Goal: Task Accomplishment & Management: Complete application form

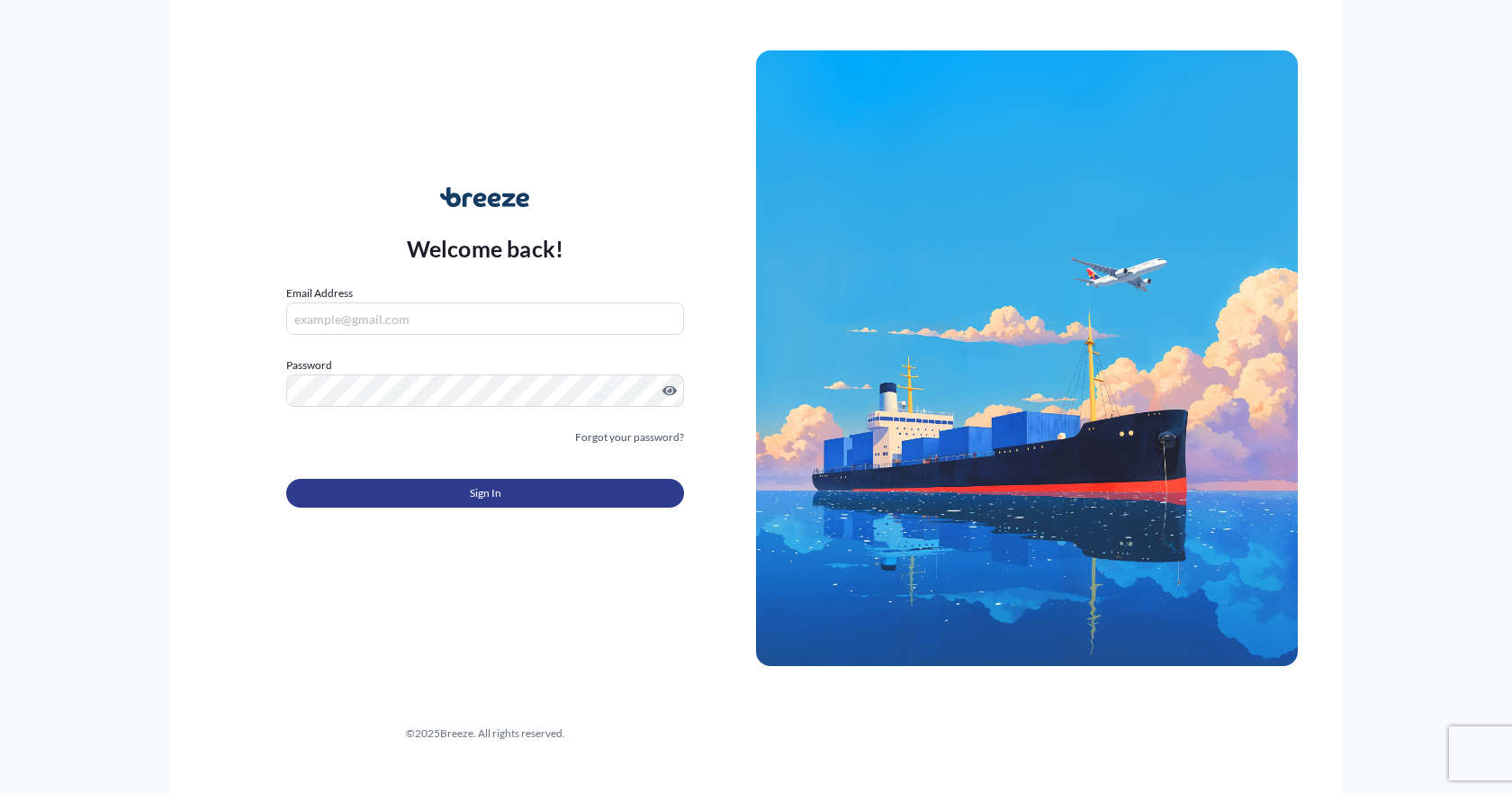
type input "[EMAIL_ADDRESS][DOMAIN_NAME]"
click at [434, 486] on button "Sign In" at bounding box center [485, 493] width 398 height 29
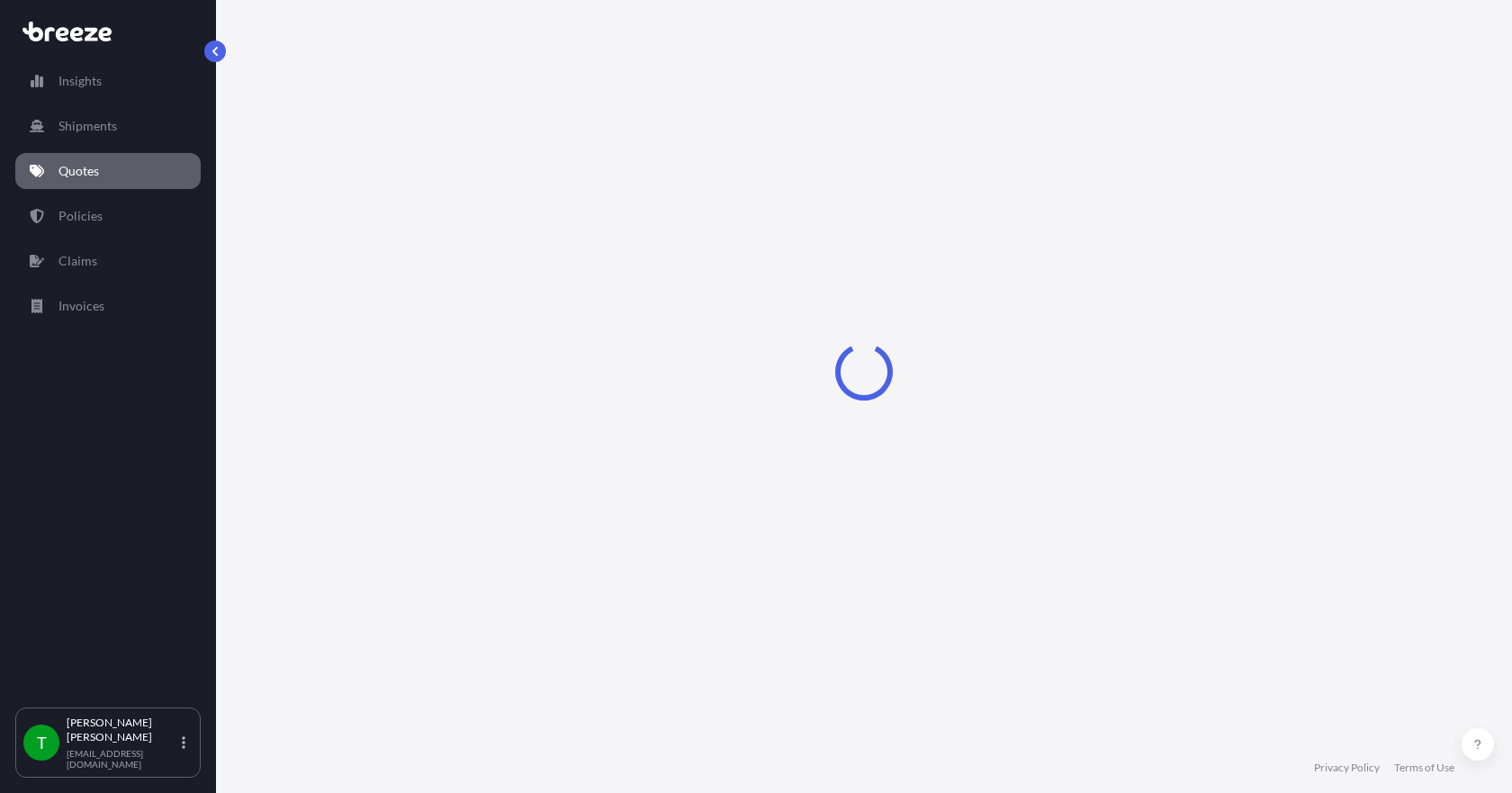
select select "Sea"
select select "1"
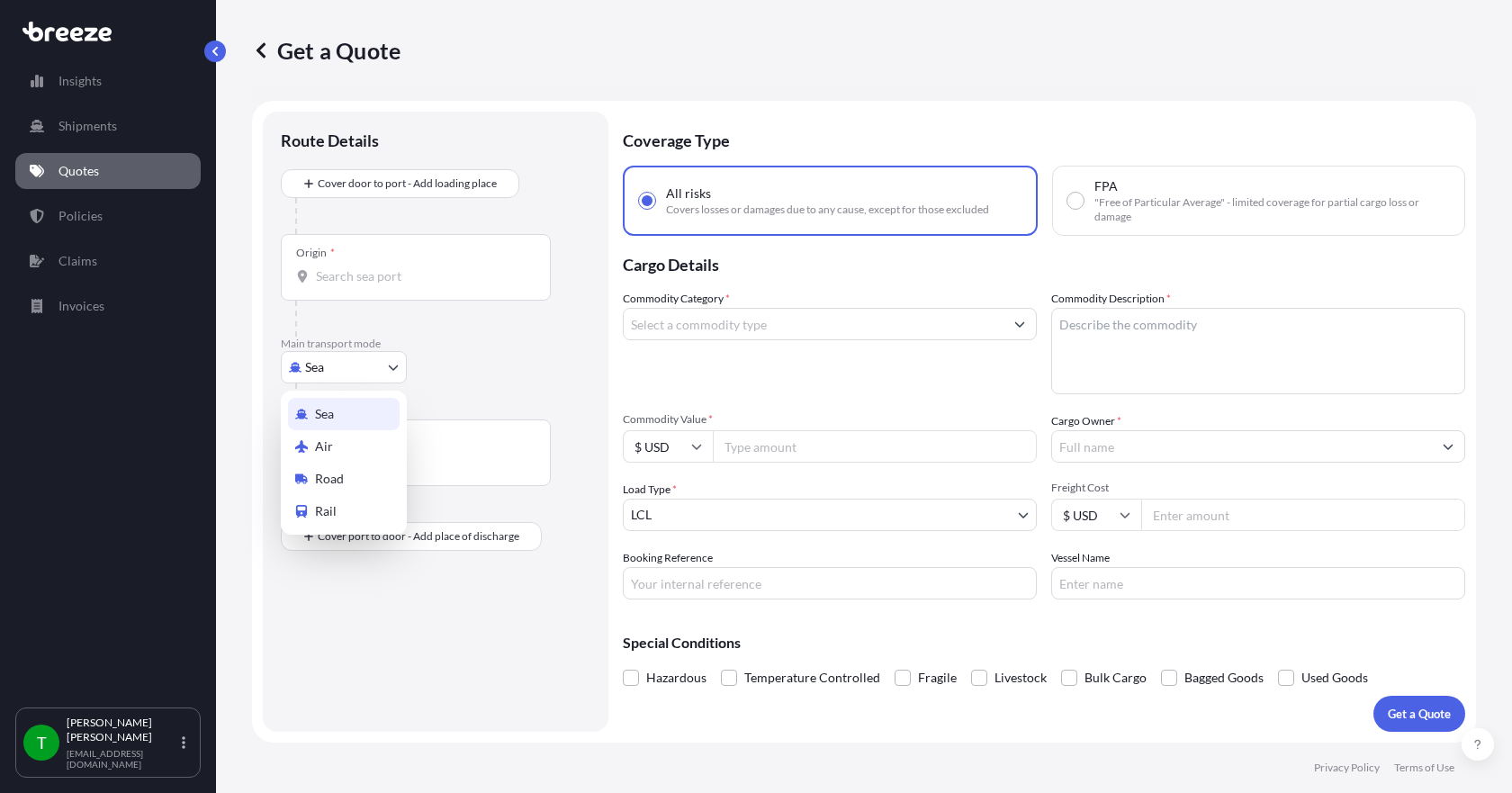
click at [397, 370] on body "Insights Shipments Quotes Policies Claims Invoices T [PERSON_NAME] [EMAIL_ADDRE…" at bounding box center [756, 396] width 1512 height 793
click at [339, 476] on span "Road" at bounding box center [329, 478] width 29 height 18
select select "Road"
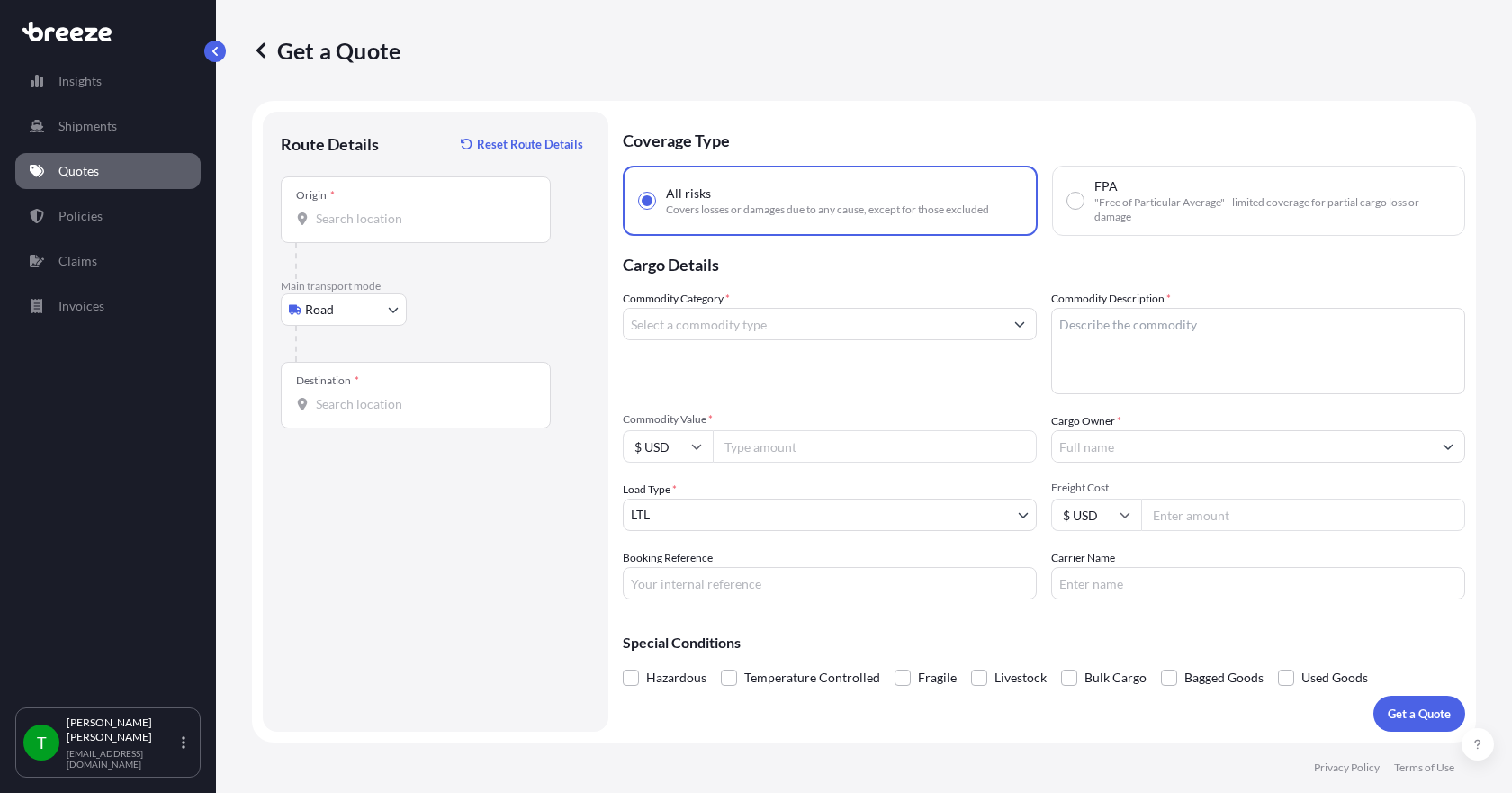
click at [332, 231] on div "Origin *" at bounding box center [415, 210] width 270 height 67
click at [332, 228] on input "Origin *" at bounding box center [421, 219] width 213 height 18
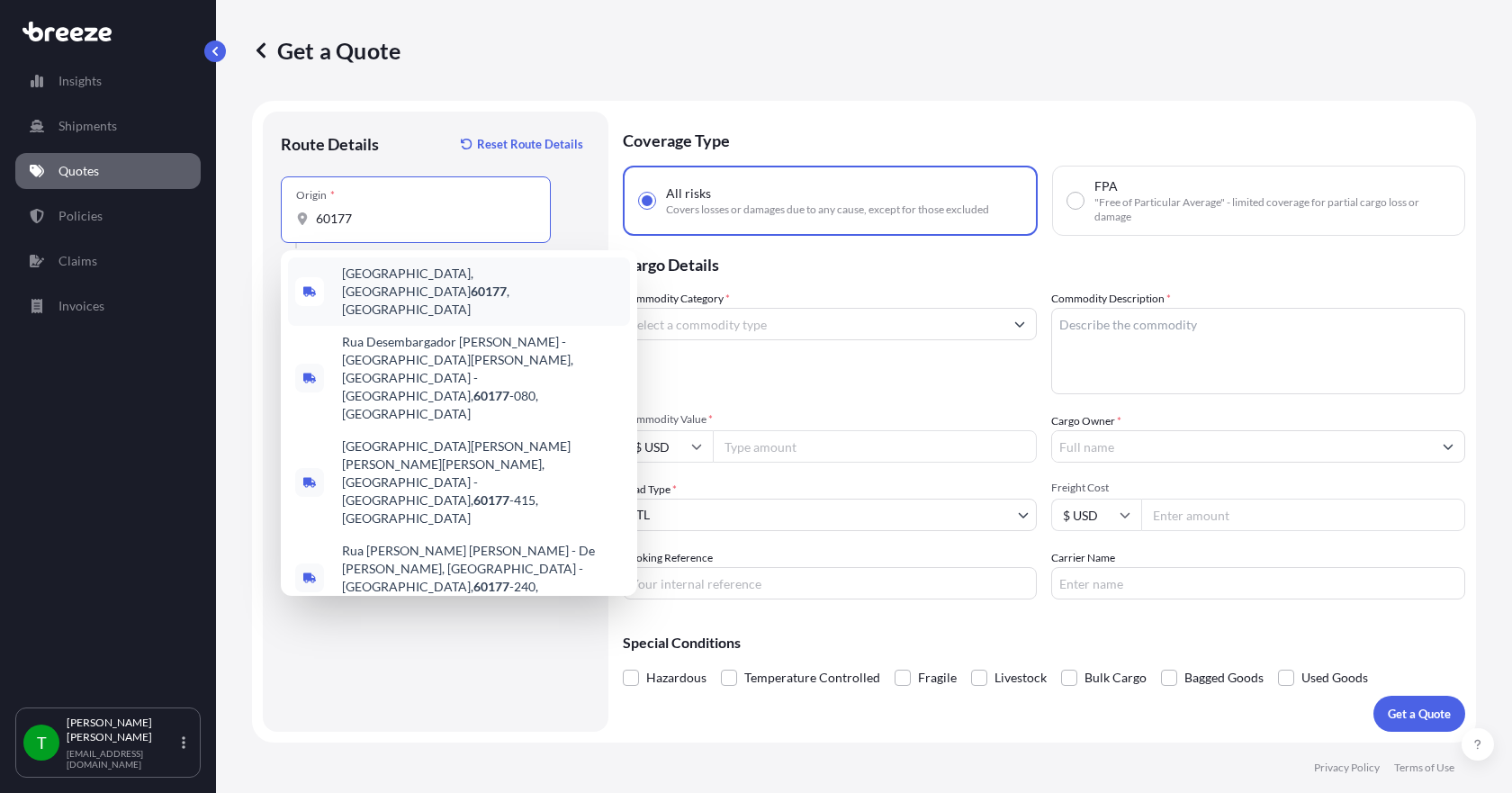
click at [382, 278] on span "[GEOGRAPHIC_DATA] , [GEOGRAPHIC_DATA]" at bounding box center [482, 292] width 280 height 54
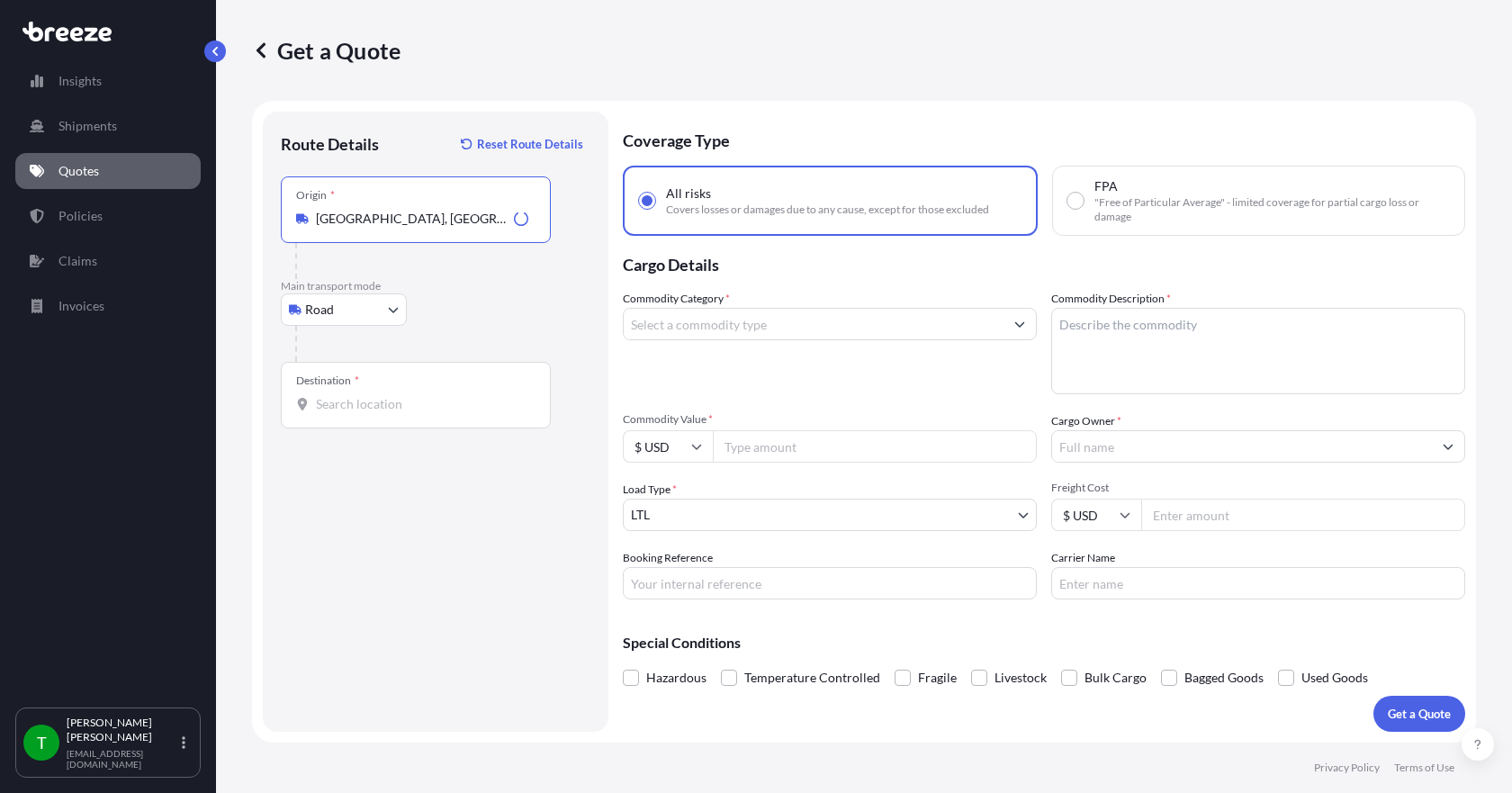
type input "[GEOGRAPHIC_DATA], [GEOGRAPHIC_DATA]"
click at [354, 405] on input "Destination *" at bounding box center [421, 404] width 213 height 18
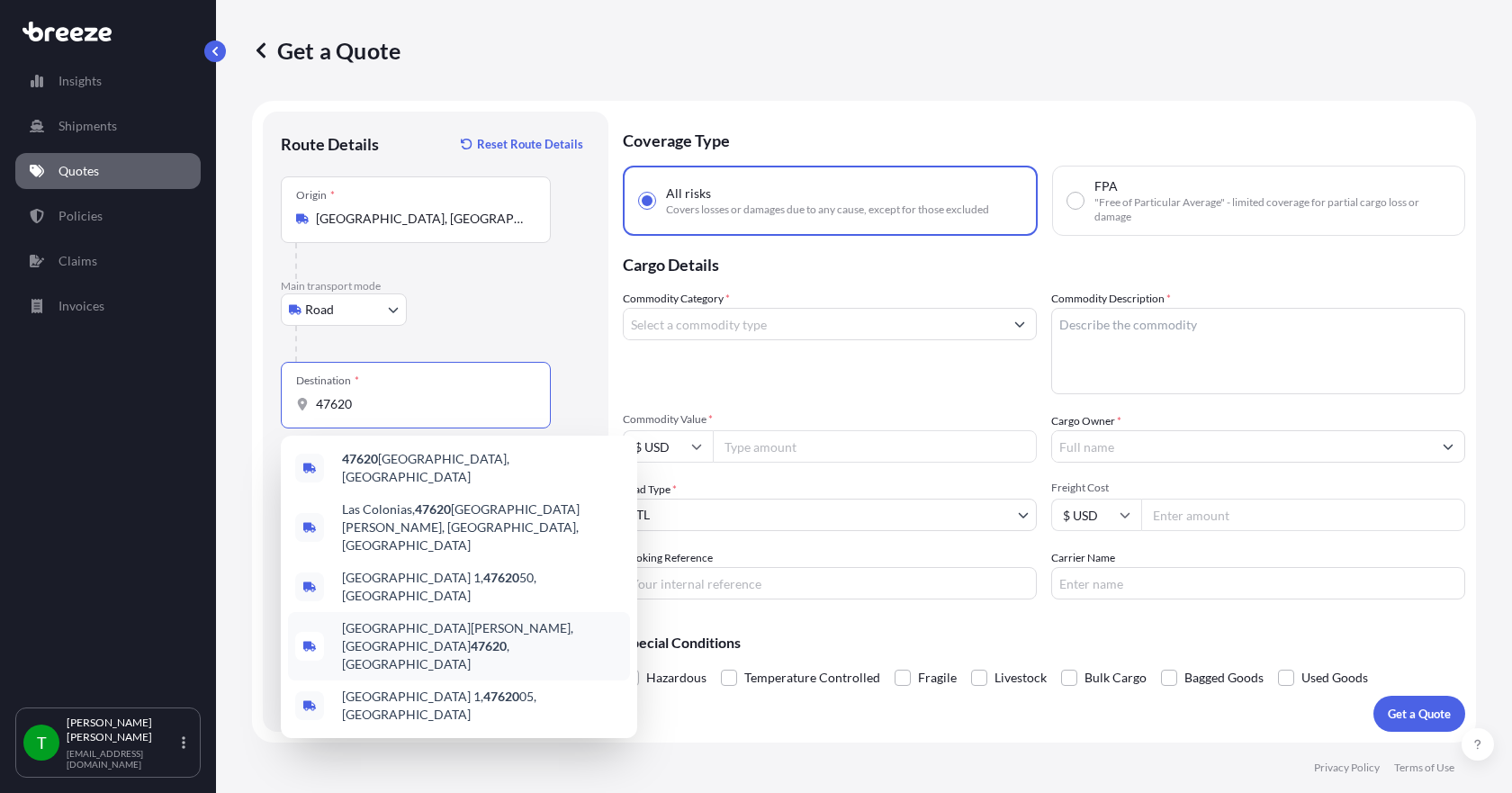
click at [380, 619] on span "[GEOGRAPHIC_DATA][PERSON_NAME], IN 47620 , [GEOGRAPHIC_DATA]" at bounding box center [482, 647] width 280 height 54
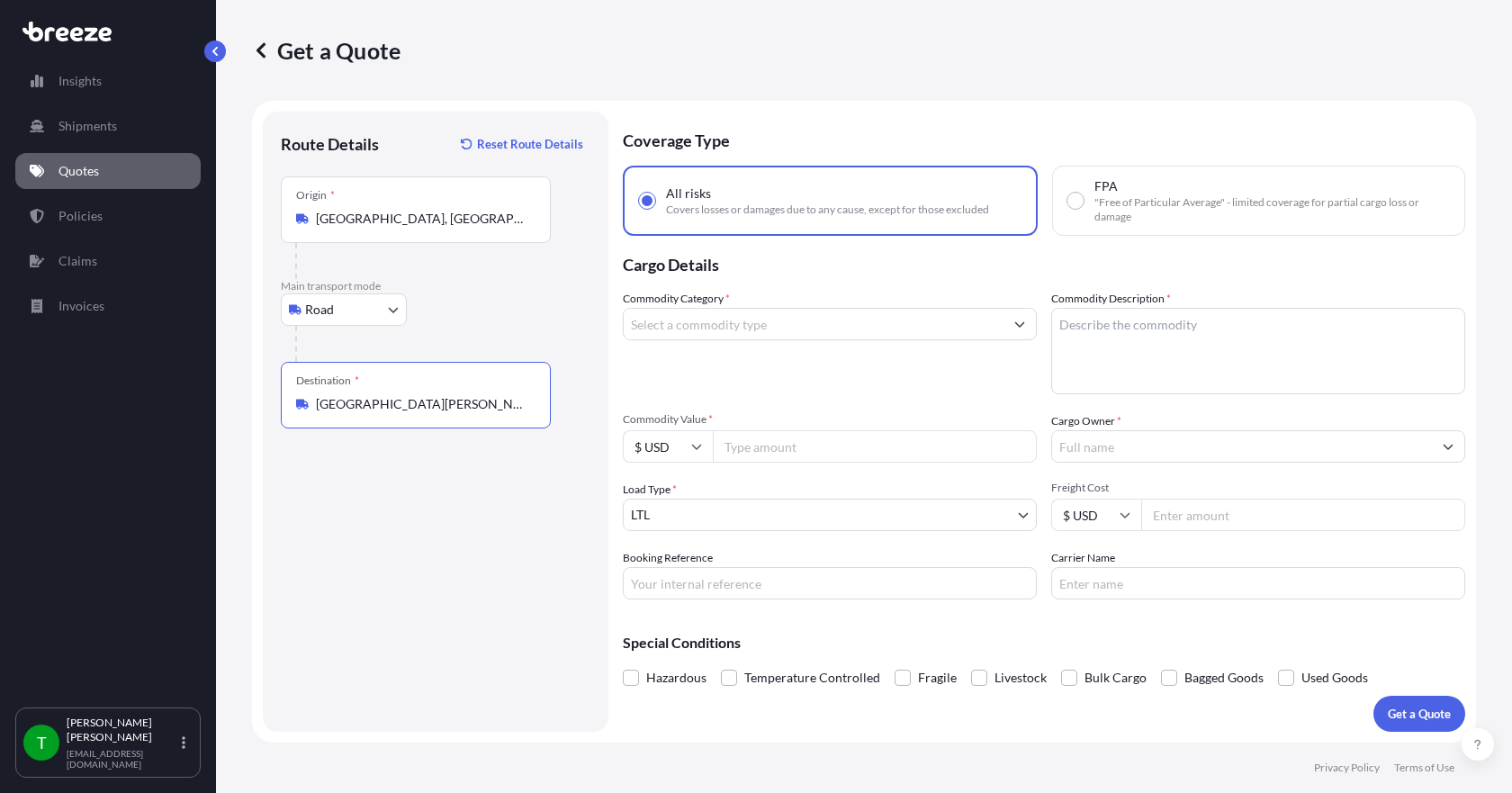
type input "[GEOGRAPHIC_DATA][PERSON_NAME], IN 47620, [GEOGRAPHIC_DATA]"
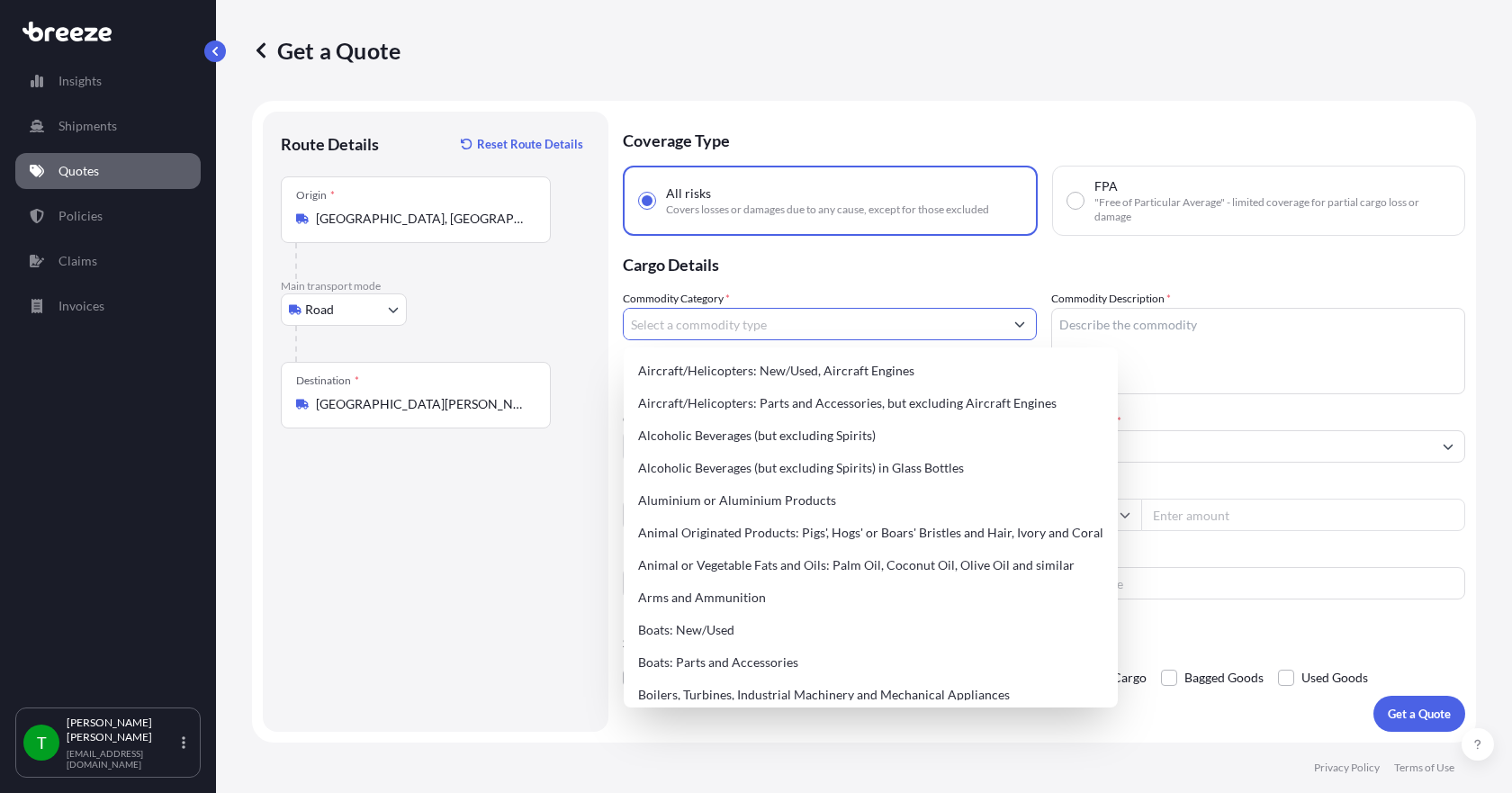
click at [742, 330] on input "Commodity Category *" at bounding box center [814, 324] width 380 height 33
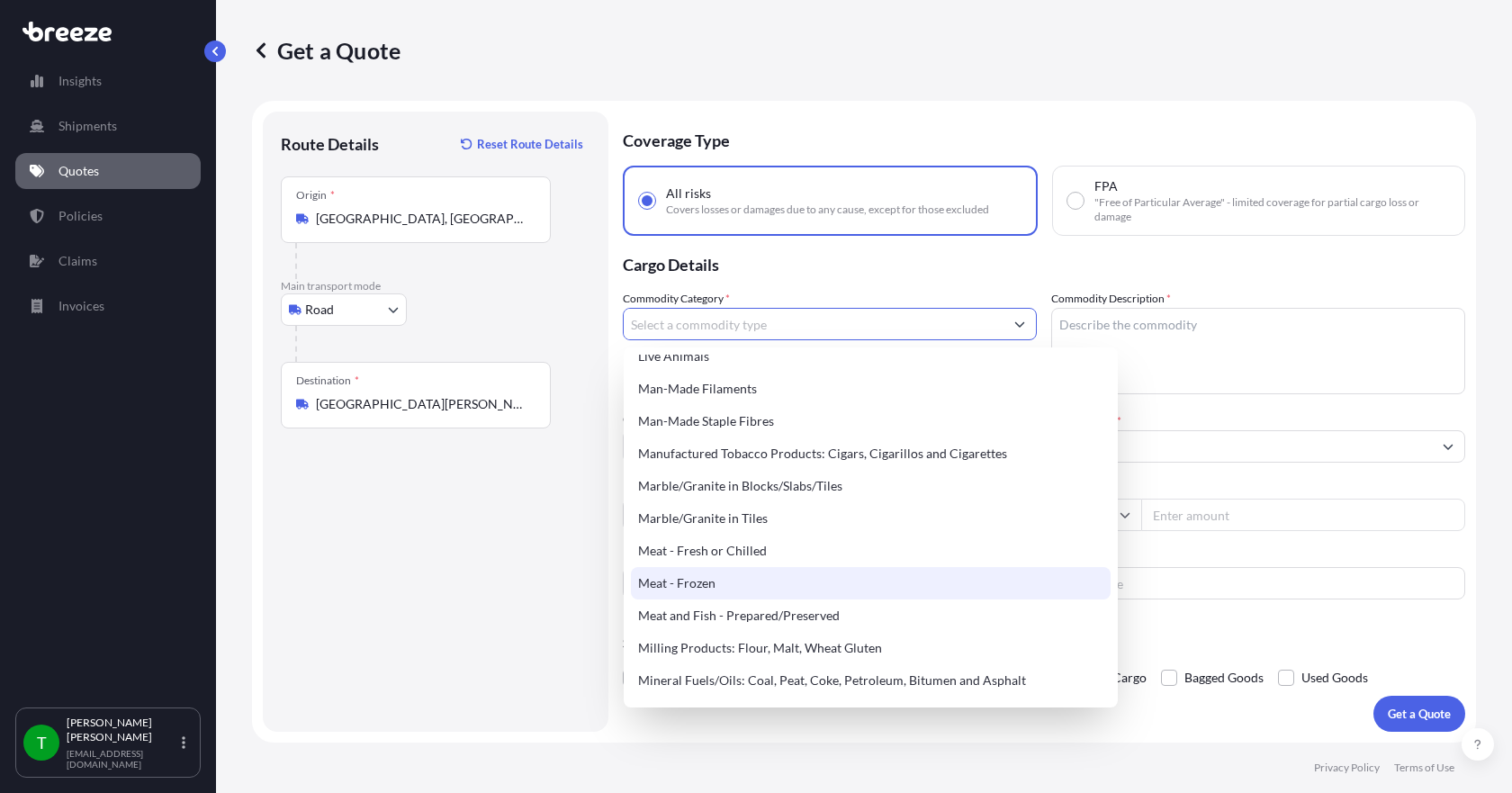
scroll to position [2339, 0]
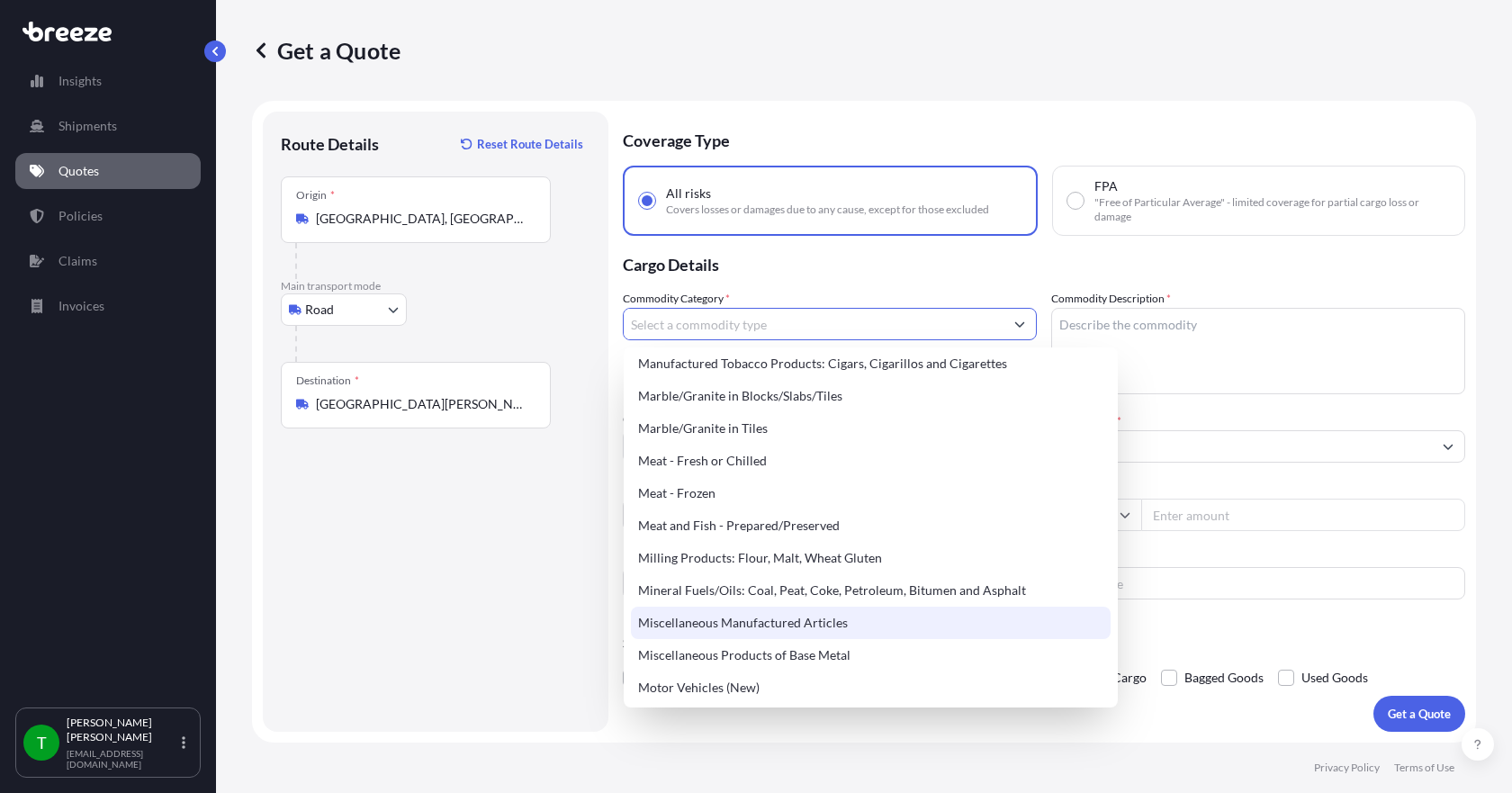
click at [796, 628] on div "Miscellaneous Manufactured Articles" at bounding box center [871, 623] width 479 height 33
type input "Miscellaneous Manufactured Articles"
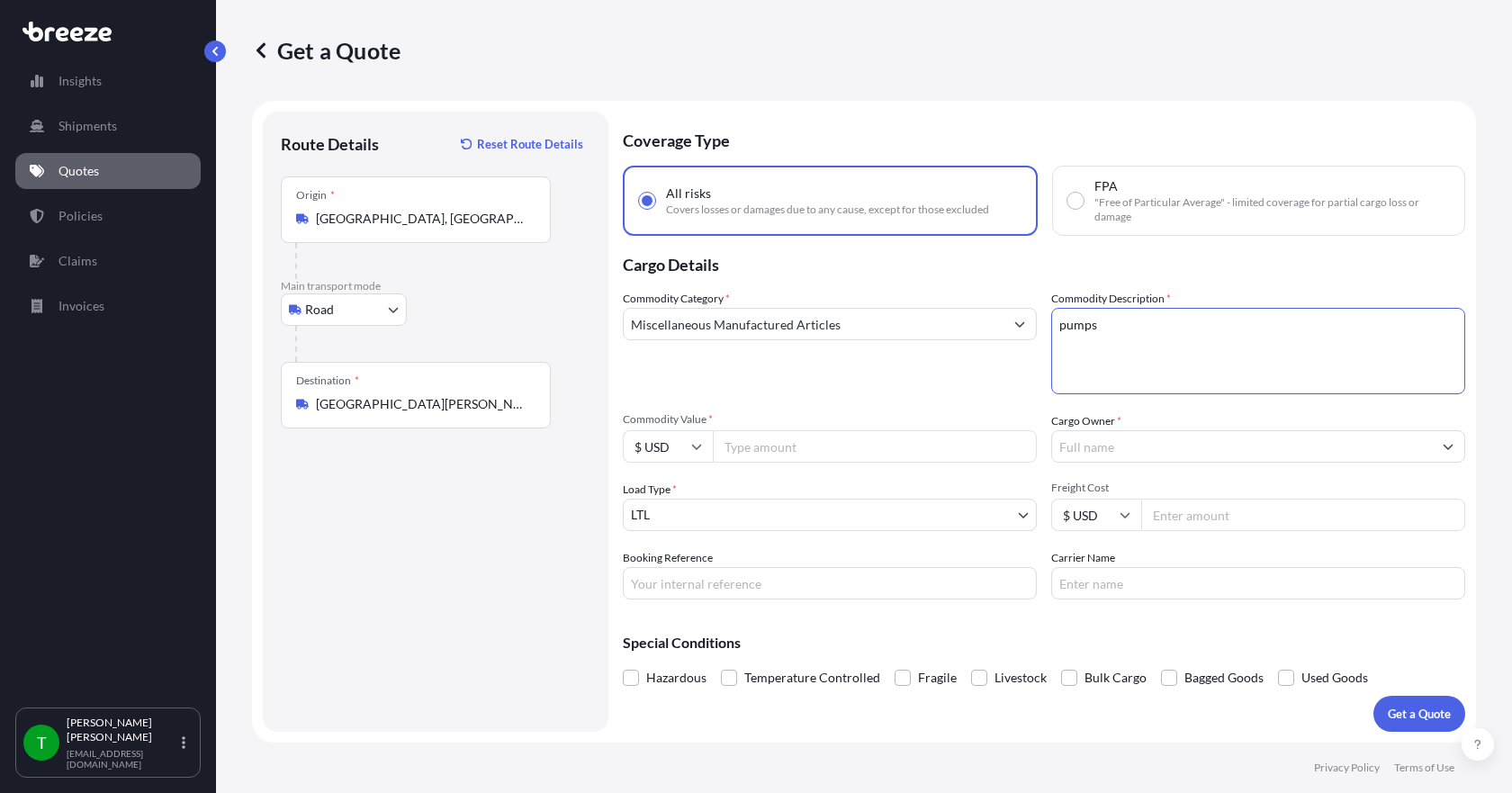
type textarea "pumps"
type input "7243.91"
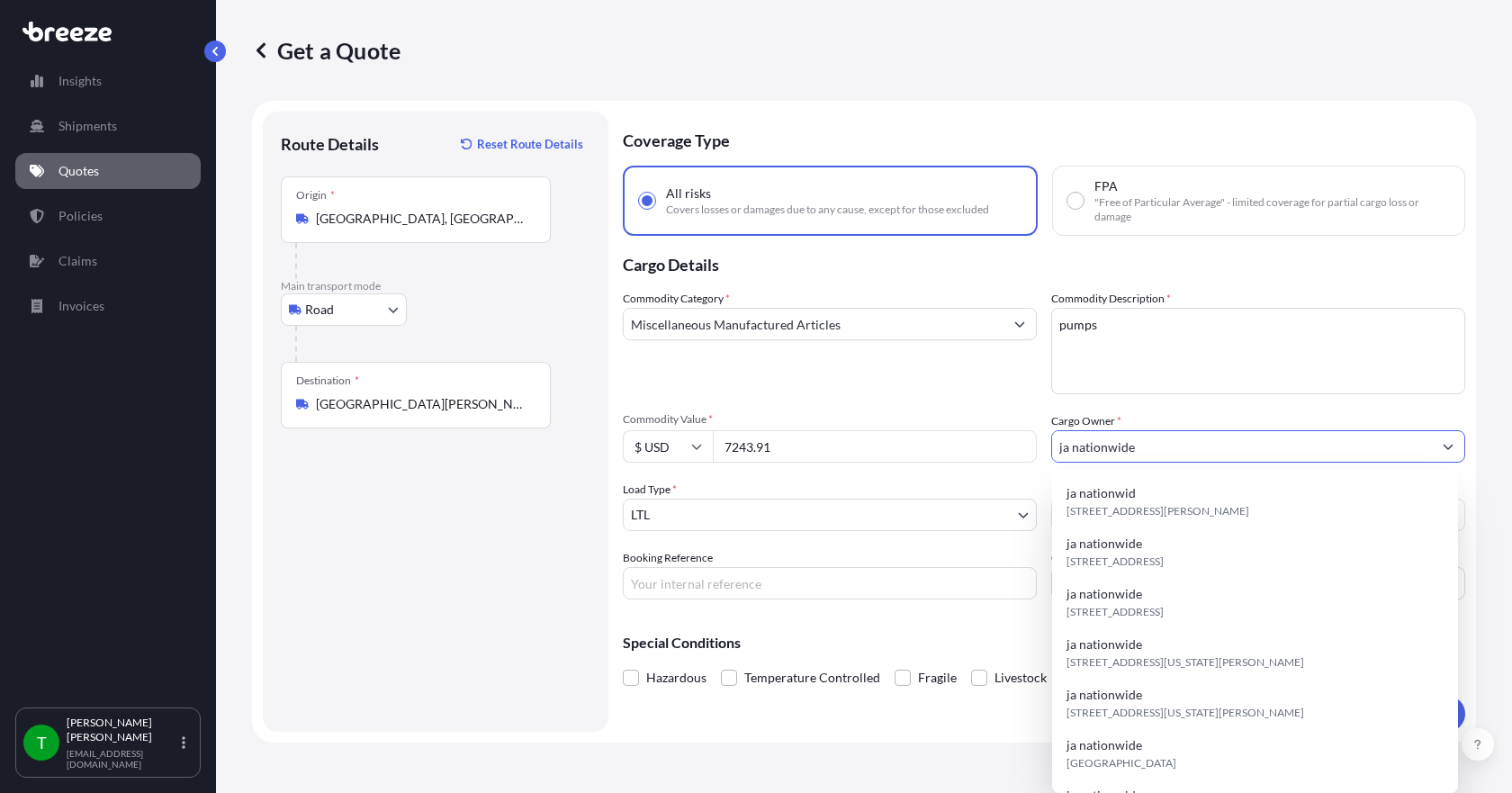
type input "ja nationwide"
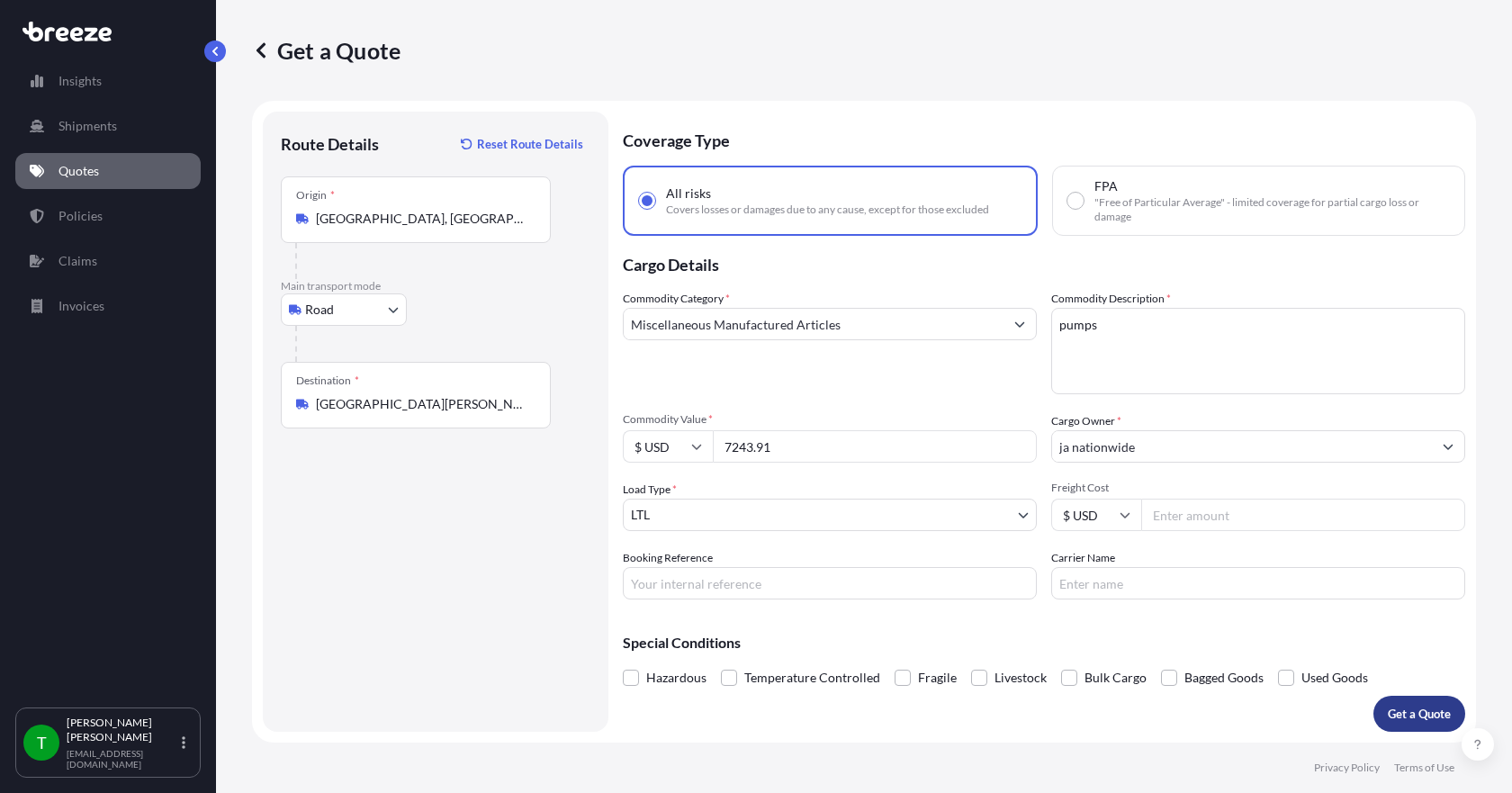
click at [1397, 712] on p "Get a Quote" at bounding box center [1420, 713] width 63 height 18
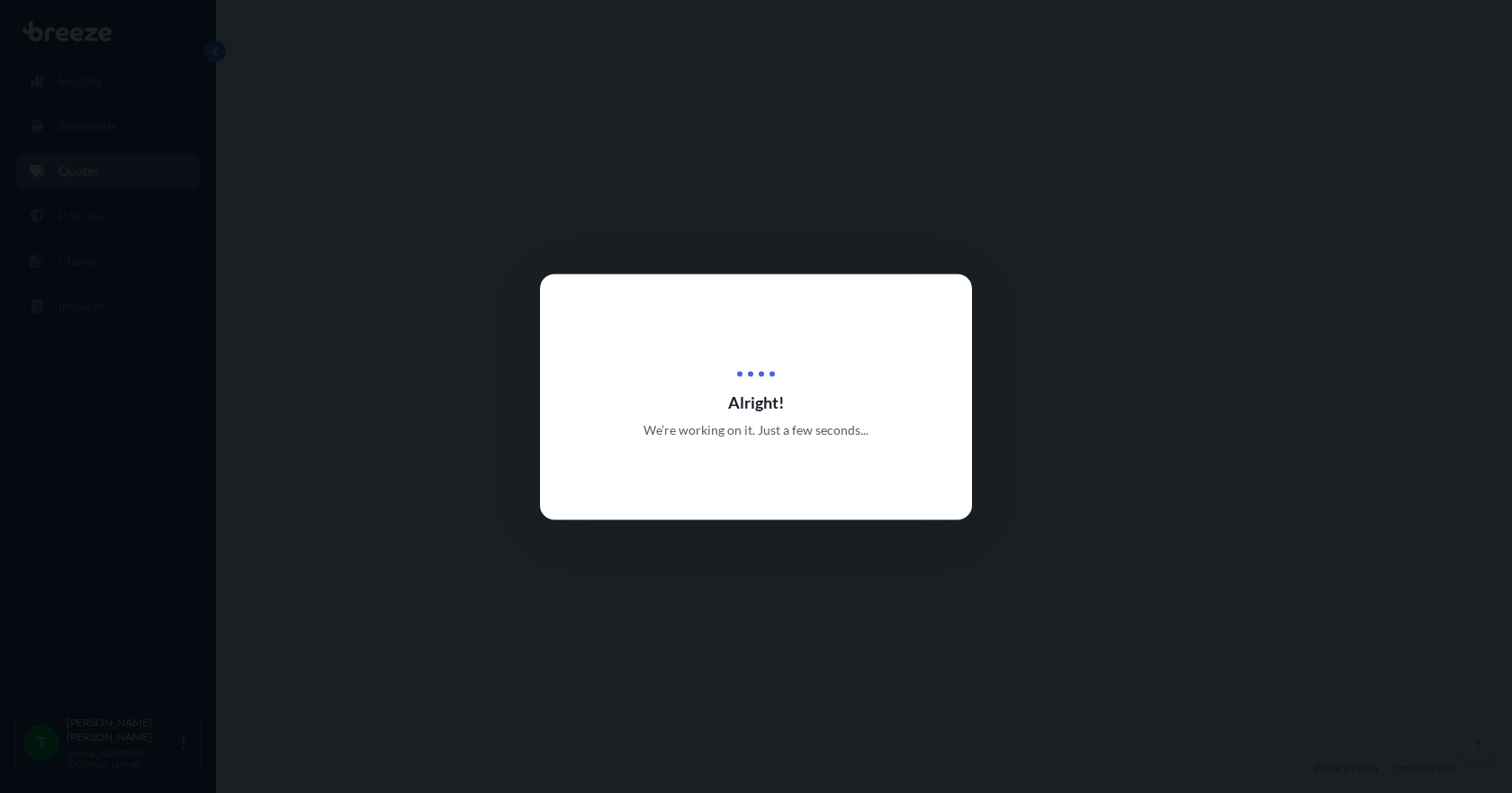
select select "Road"
select select "1"
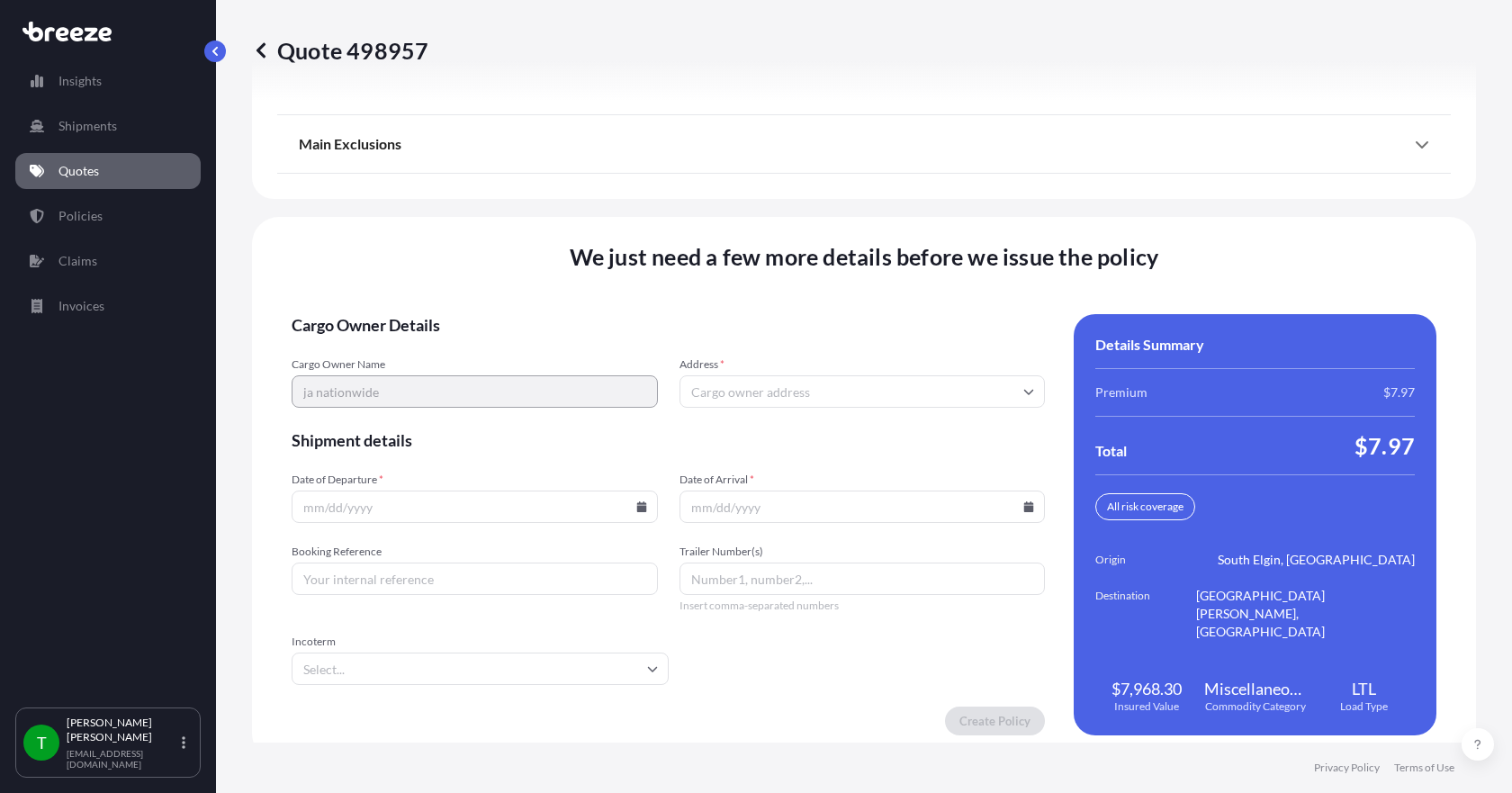
scroll to position [2356, 0]
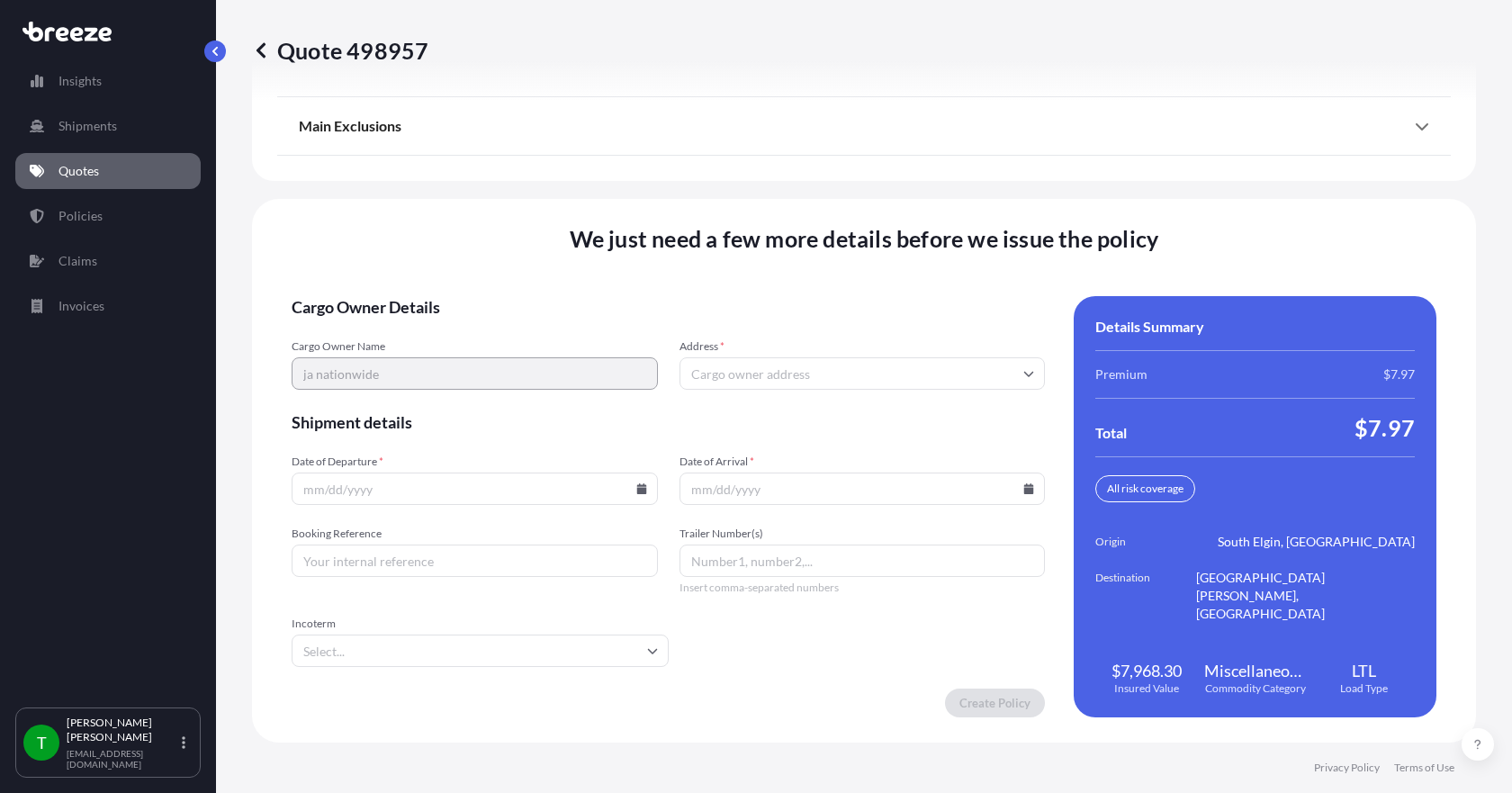
click at [695, 382] on input "Address *" at bounding box center [862, 373] width 366 height 33
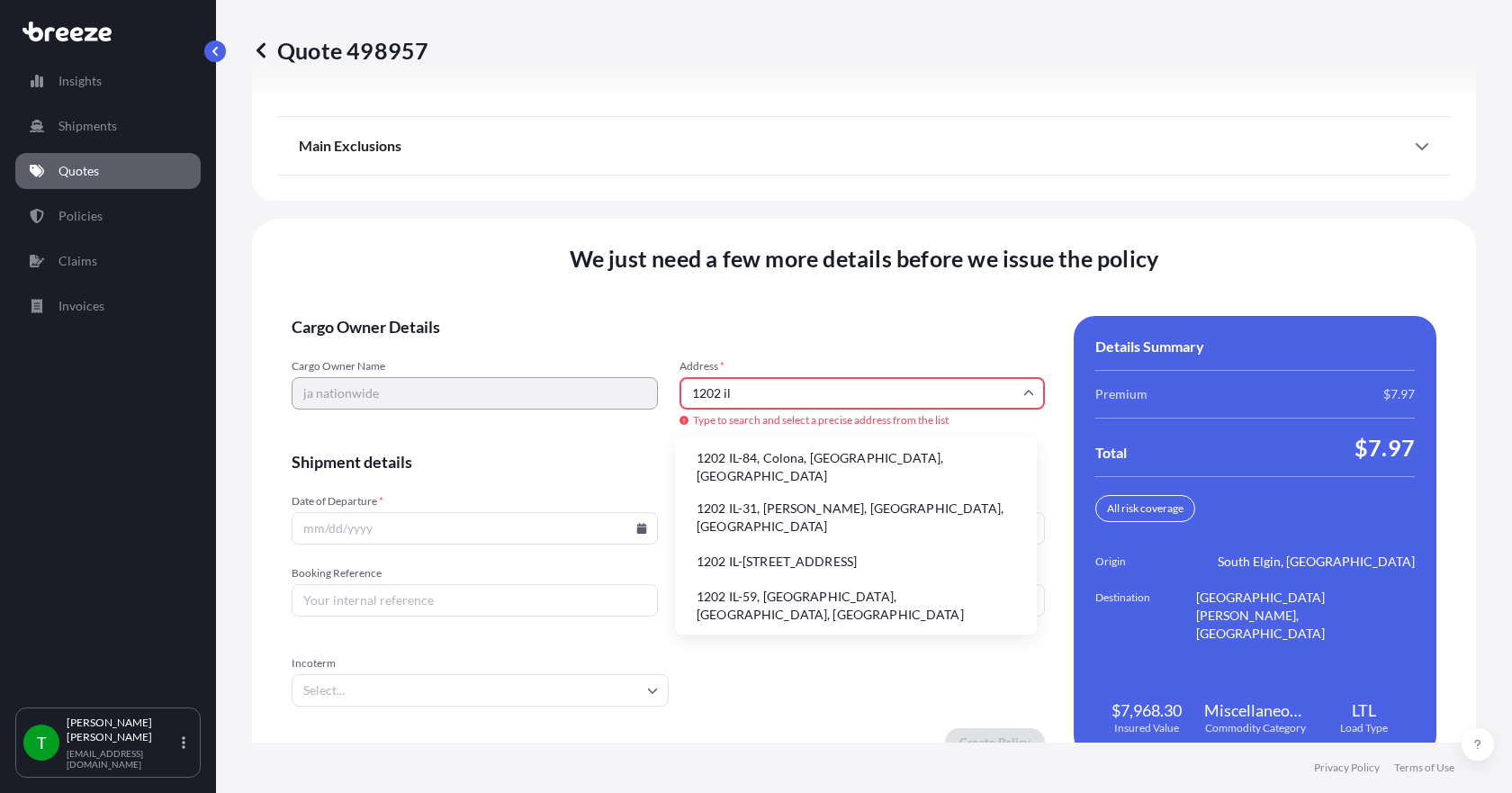
click at [734, 497] on li "1202 IL-31, [PERSON_NAME], [GEOGRAPHIC_DATA], [GEOGRAPHIC_DATA]" at bounding box center [855, 517] width 347 height 47
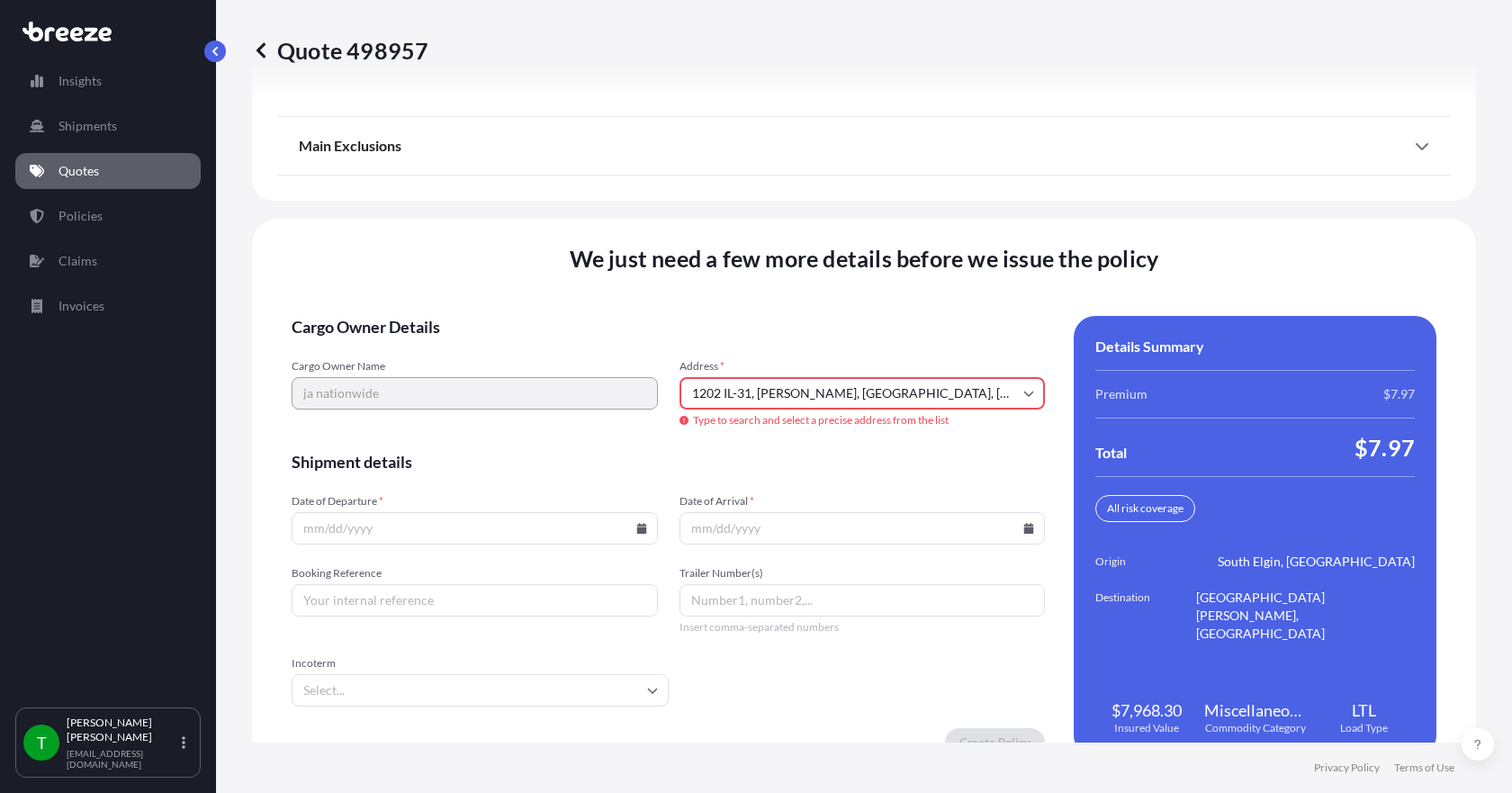
type input "[STREET_ADDRESS][PERSON_NAME]"
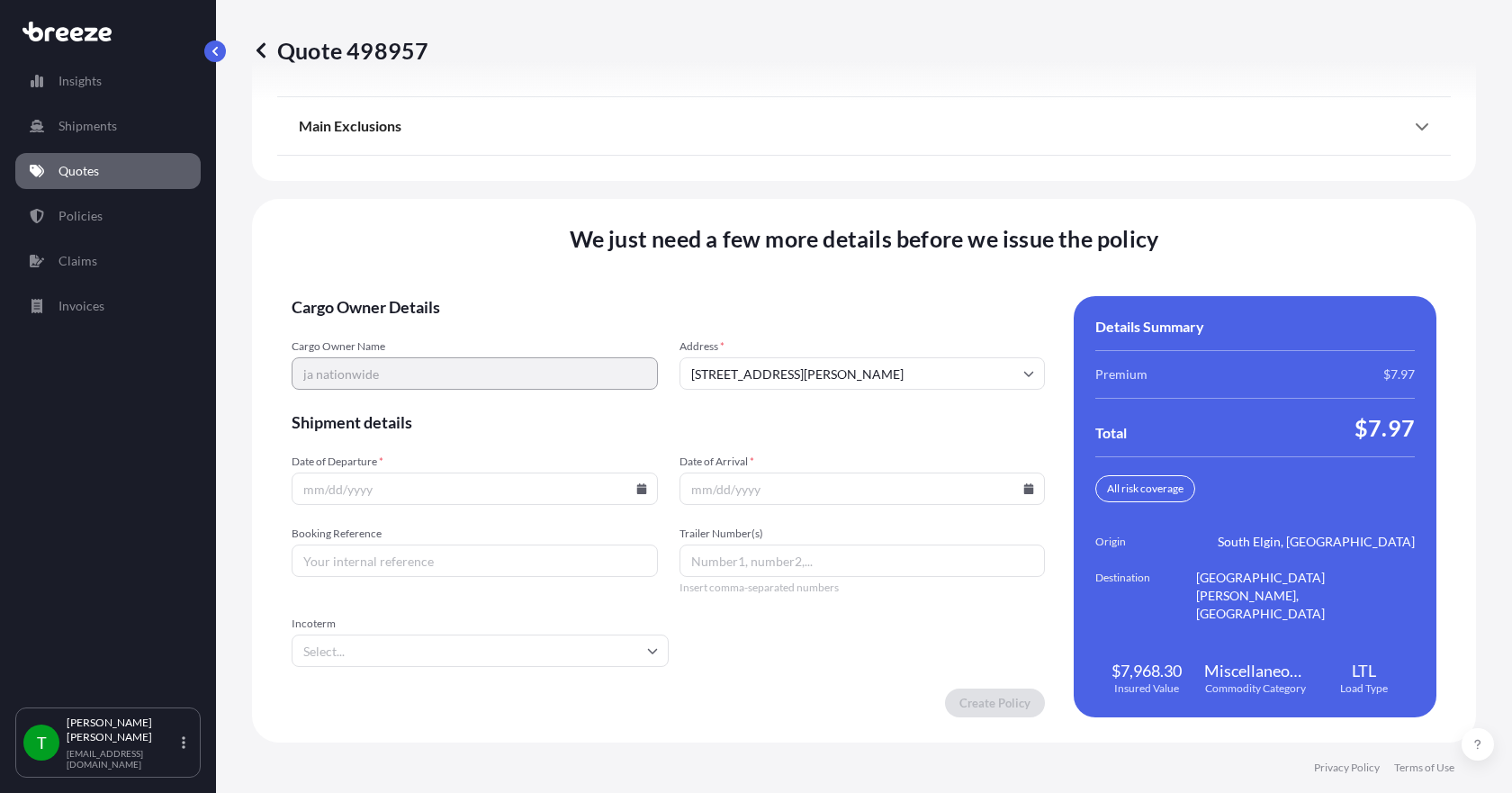
click at [639, 493] on icon at bounding box center [641, 488] width 10 height 11
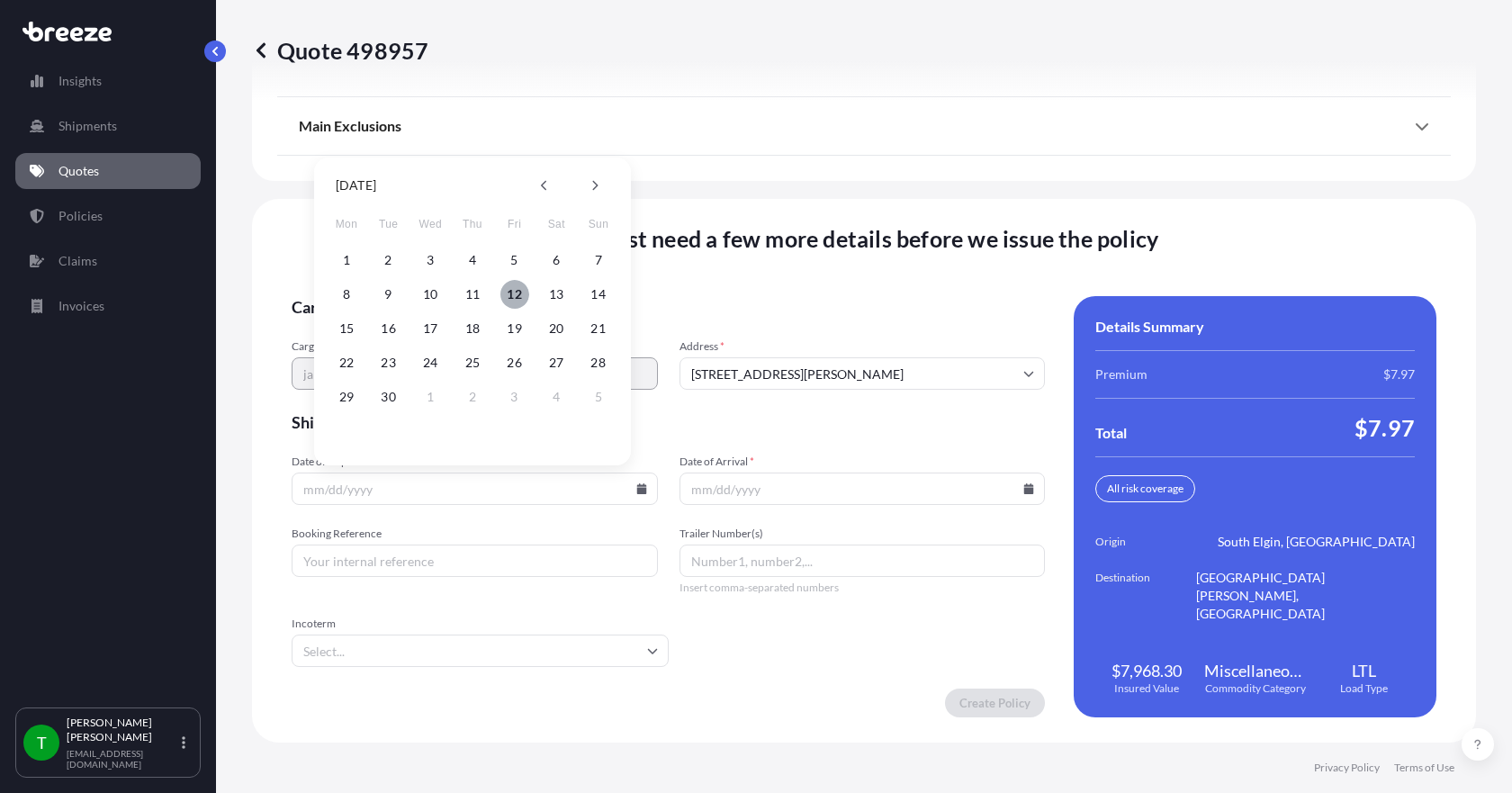
click at [515, 291] on button "12" at bounding box center [515, 294] width 29 height 29
type input "[DATE]"
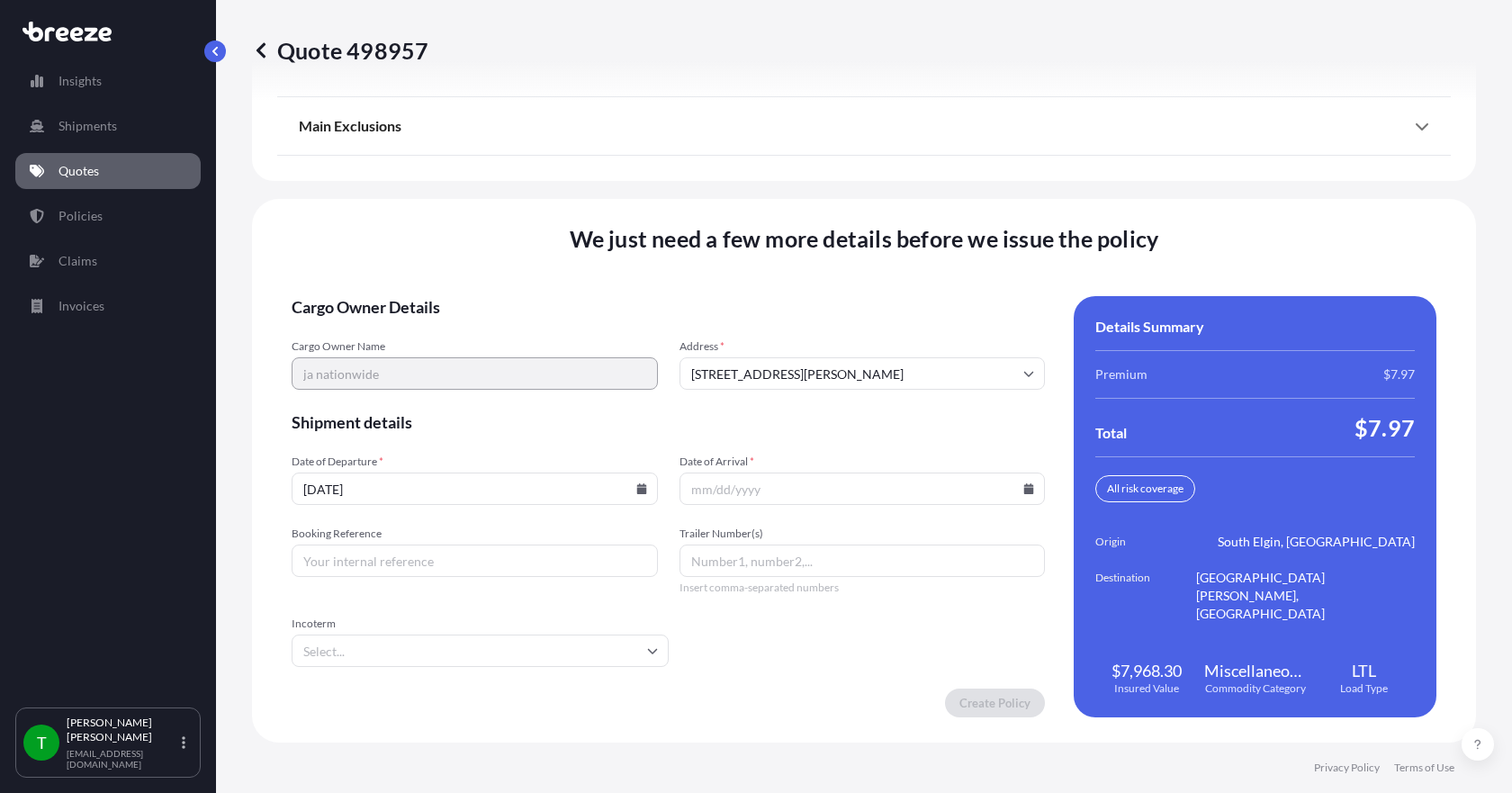
click at [1025, 491] on icon at bounding box center [1029, 488] width 10 height 11
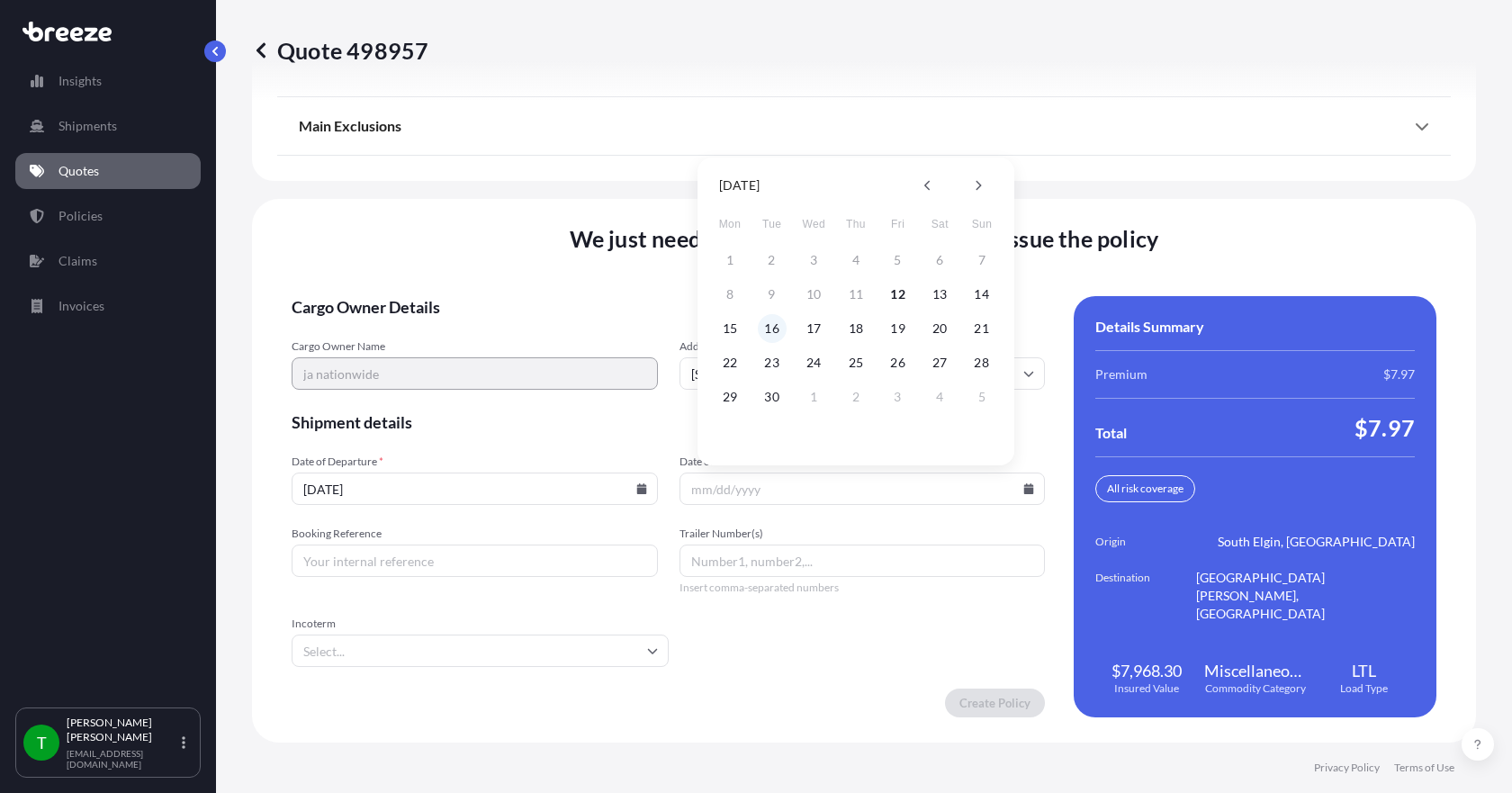
click at [780, 332] on button "16" at bounding box center [772, 328] width 29 height 29
type input "[DATE]"
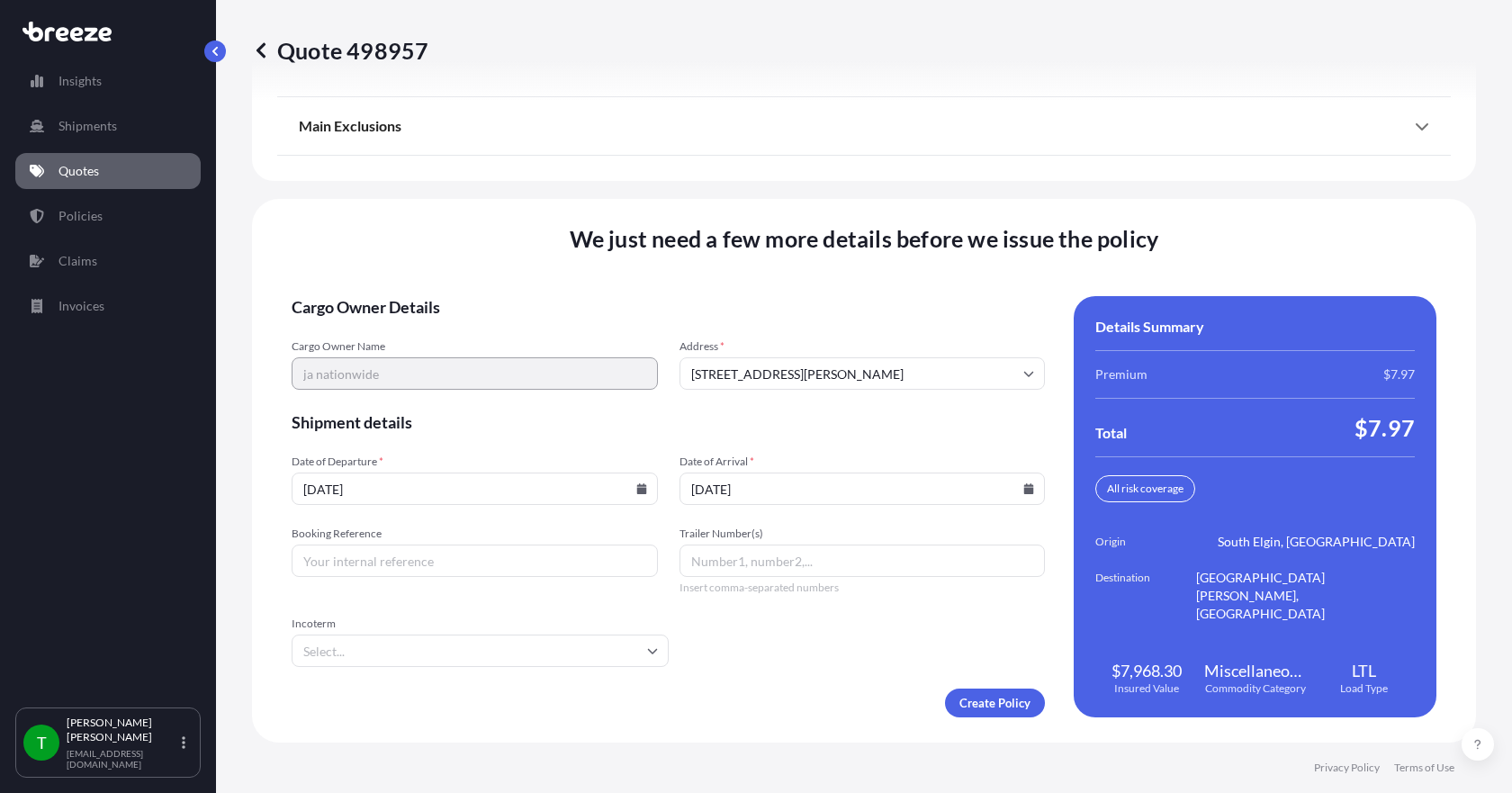
click at [411, 557] on input "Booking Reference" at bounding box center [474, 561] width 366 height 33
type input "349430"
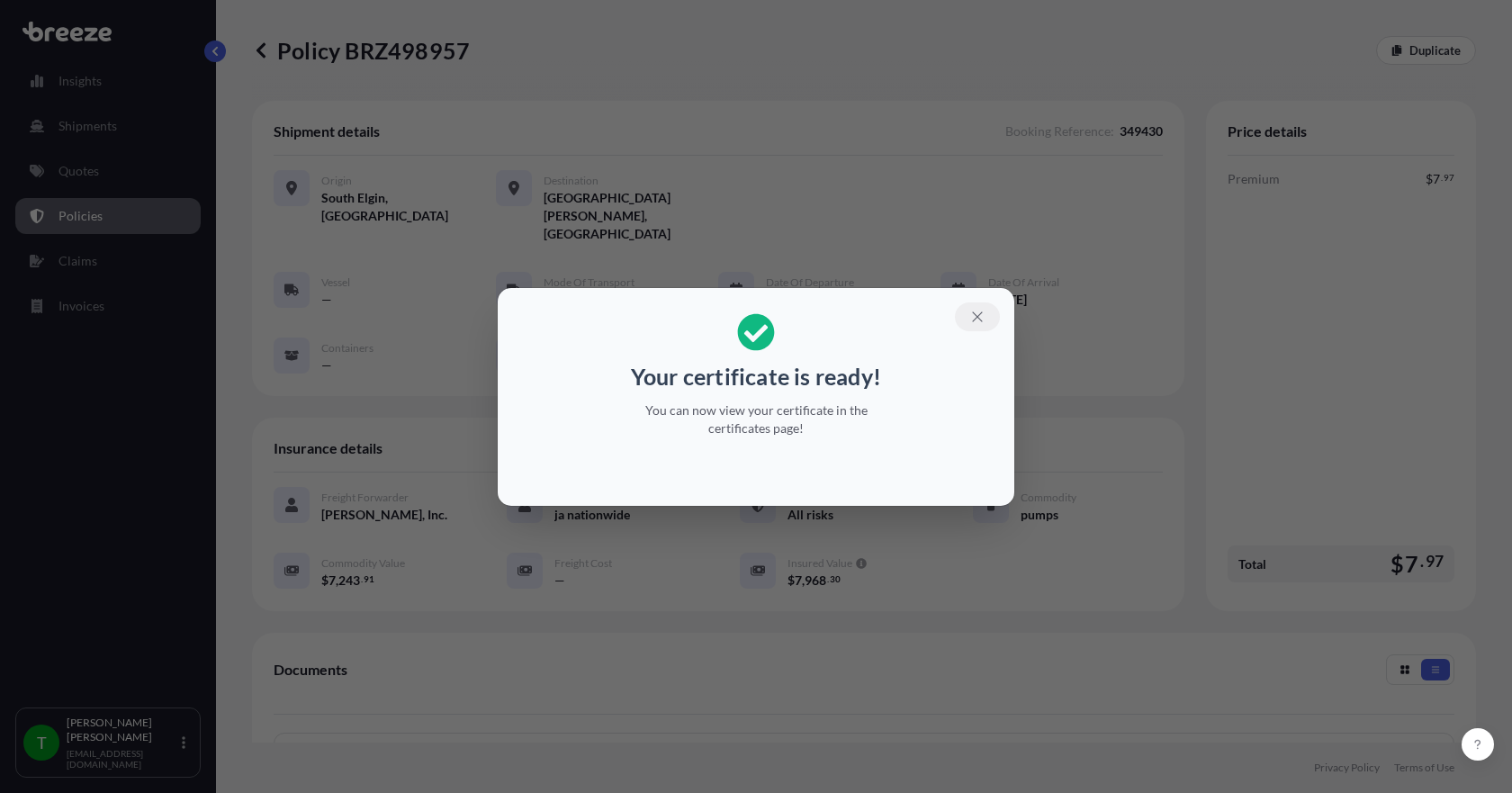
click at [979, 322] on icon "button" at bounding box center [978, 316] width 16 height 16
